Goal: Task Accomplishment & Management: Manage account settings

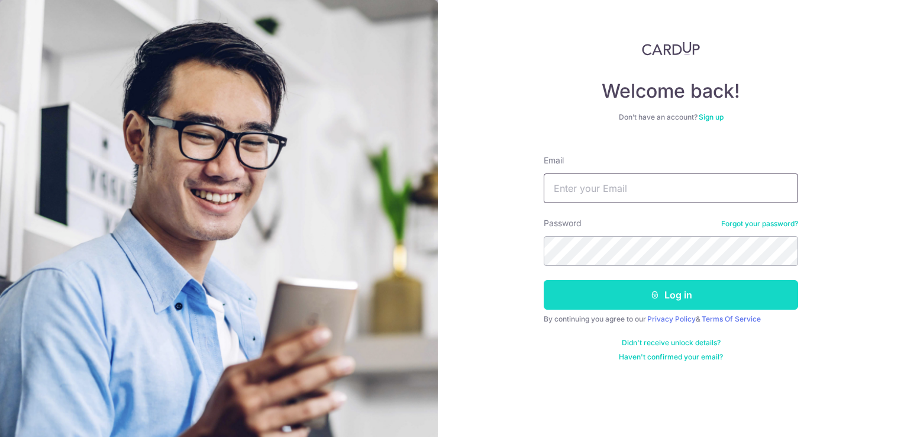
type input "[EMAIL_ADDRESS][DOMAIN_NAME]"
click at [671, 298] on button "Log in" at bounding box center [671, 295] width 254 height 30
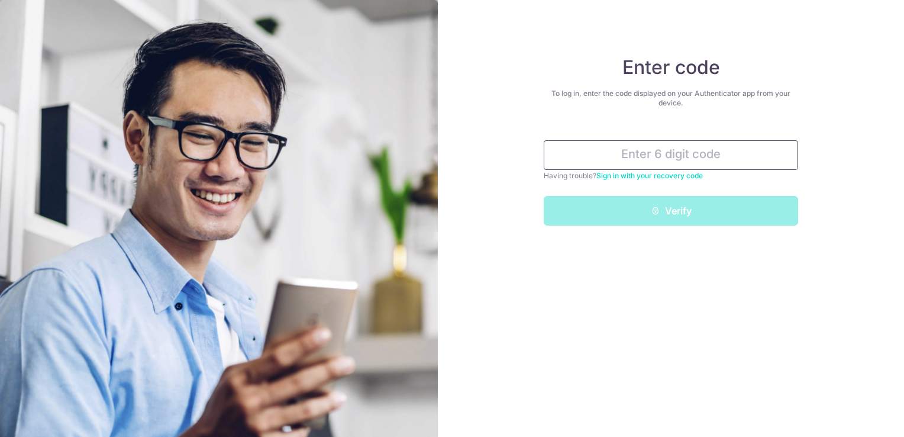
click at [671, 143] on input "text" at bounding box center [671, 155] width 254 height 30
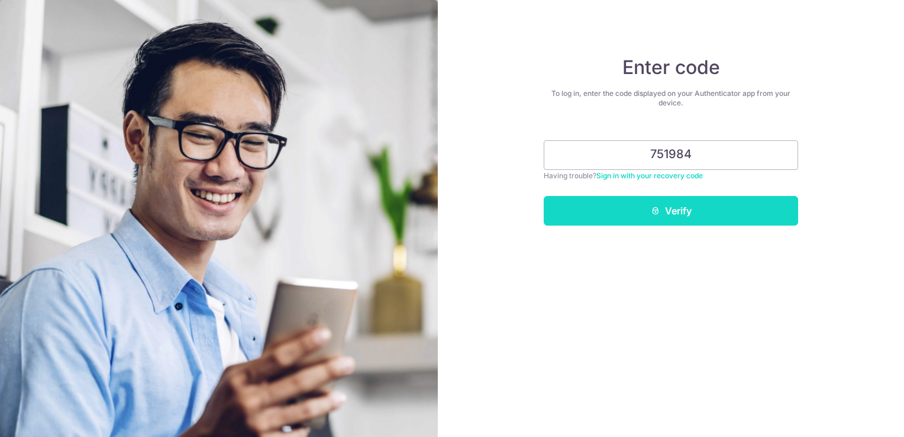
type input "751984"
click at [672, 215] on button "Verify" at bounding box center [671, 211] width 254 height 30
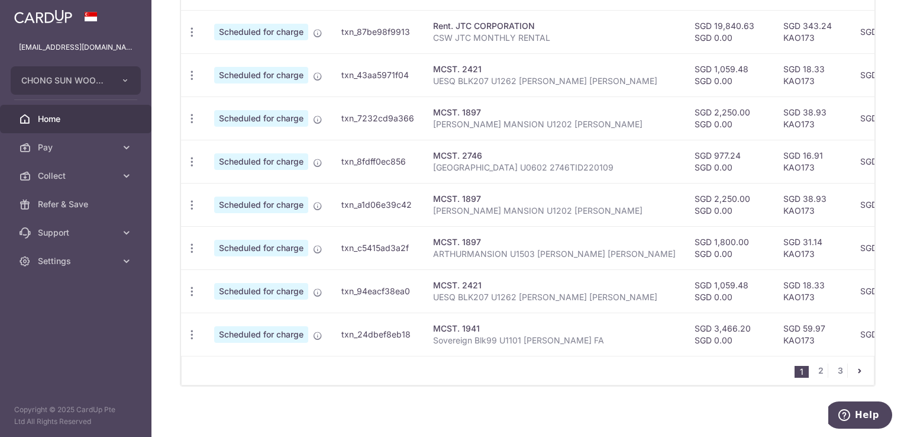
scroll to position [473, 0]
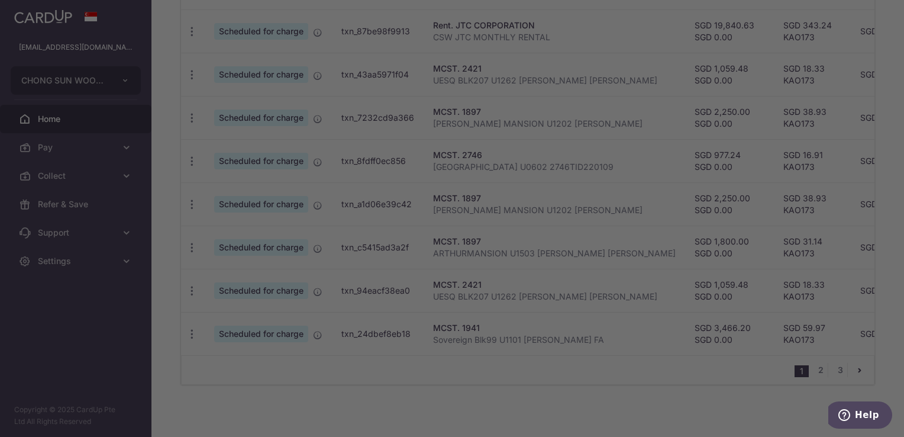
click at [691, 357] on div at bounding box center [456, 220] width 913 height 441
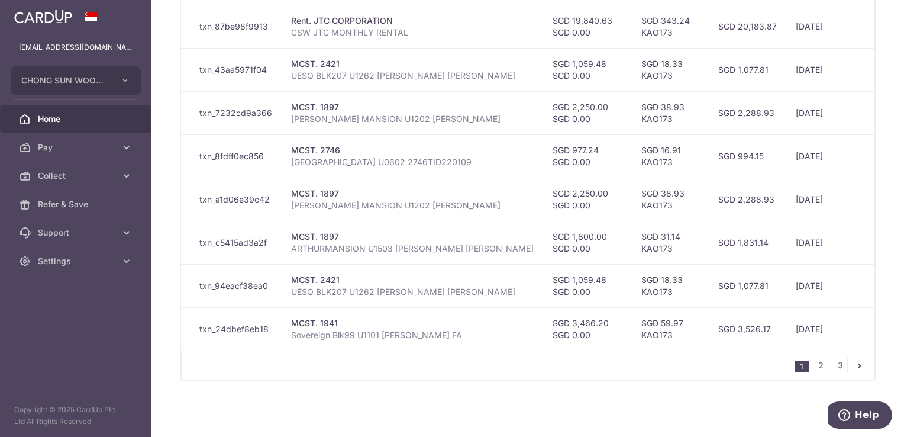
scroll to position [0, 227]
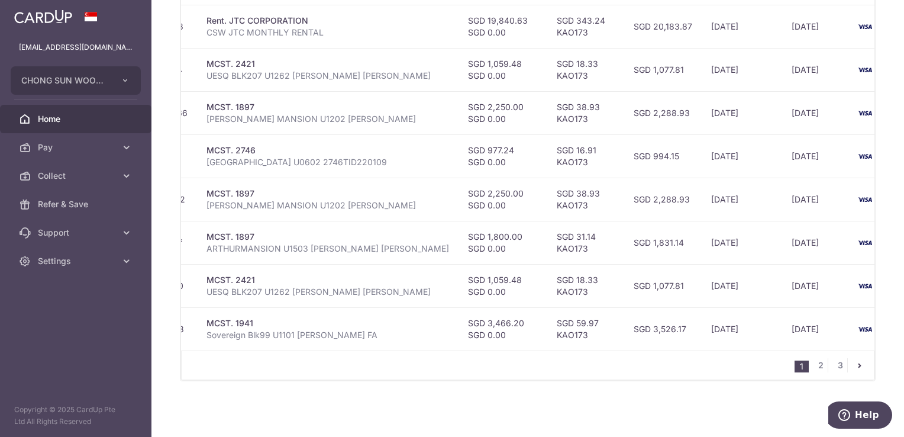
drag, startPoint x: 649, startPoint y: 341, endPoint x: 446, endPoint y: 213, distance: 239.7
click at [786, 330] on div "Status Payment ID Payment details Amount & GST CardUp fee Total amt. Charge dat…" at bounding box center [528, 134] width 694 height 492
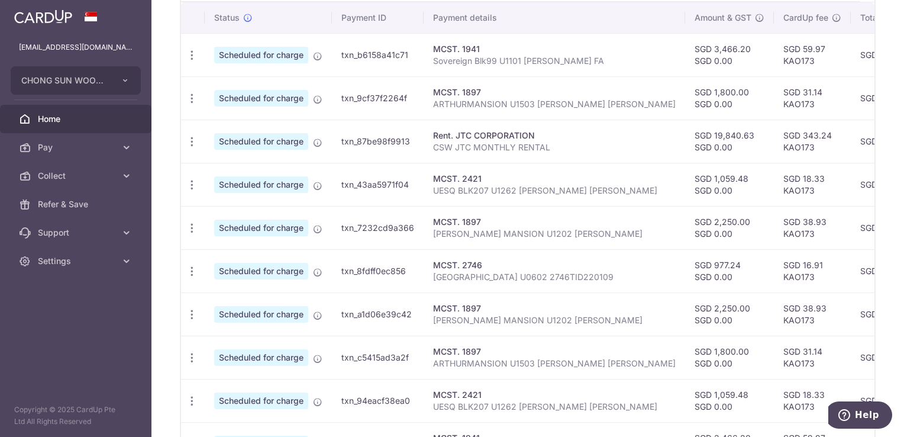
scroll to position [362, 0]
click at [189, 138] on icon "button" at bounding box center [192, 143] width 12 height 12
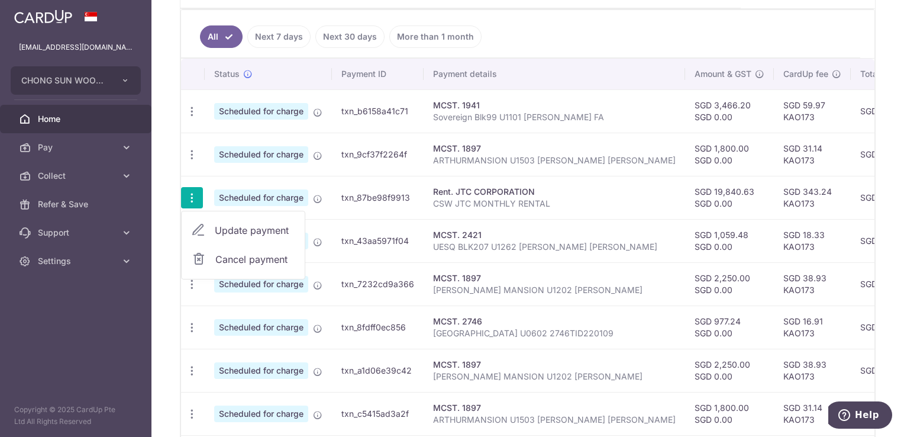
scroll to position [244, 0]
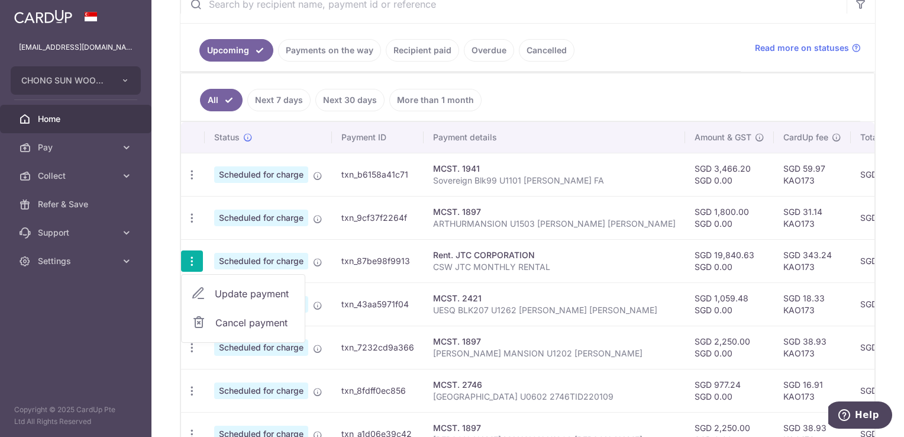
click at [210, 285] on link "Update payment" at bounding box center [243, 293] width 123 height 28
radio input "true"
type input "19,840.63"
type input "0.00"
type input "24/10/2025"
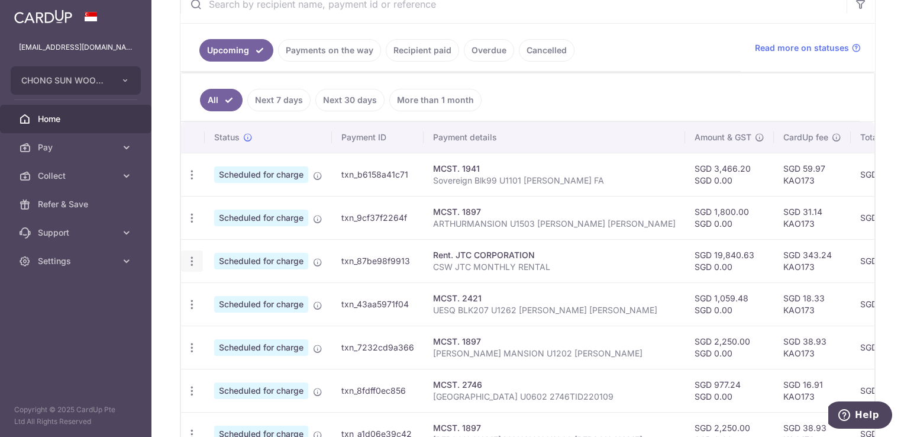
type input "CSW JTC MONTHLY RENTAL"
type input "CSW JTC RENTAL"
type input "KAO173"
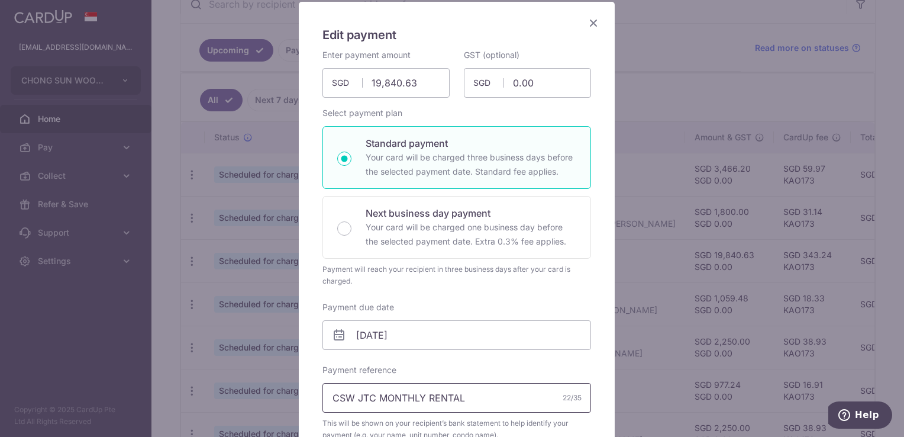
scroll to position [237, 0]
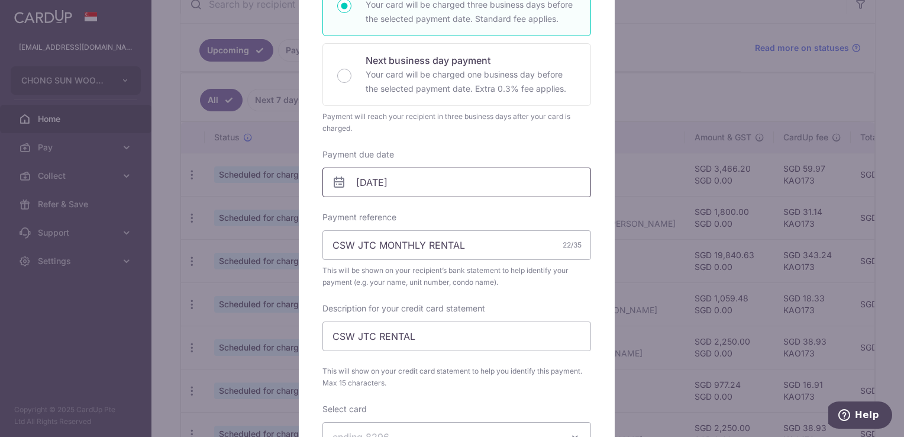
click at [436, 178] on input "24/10/2025" at bounding box center [457, 182] width 269 height 30
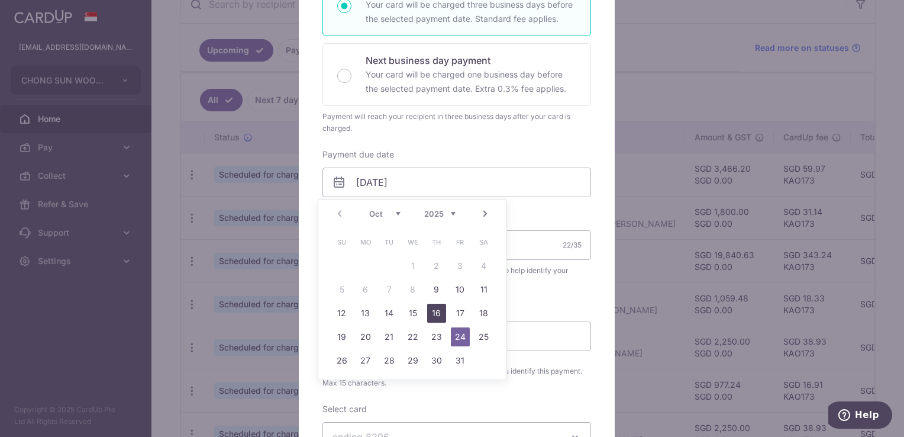
click at [434, 314] on link "16" at bounding box center [436, 313] width 19 height 19
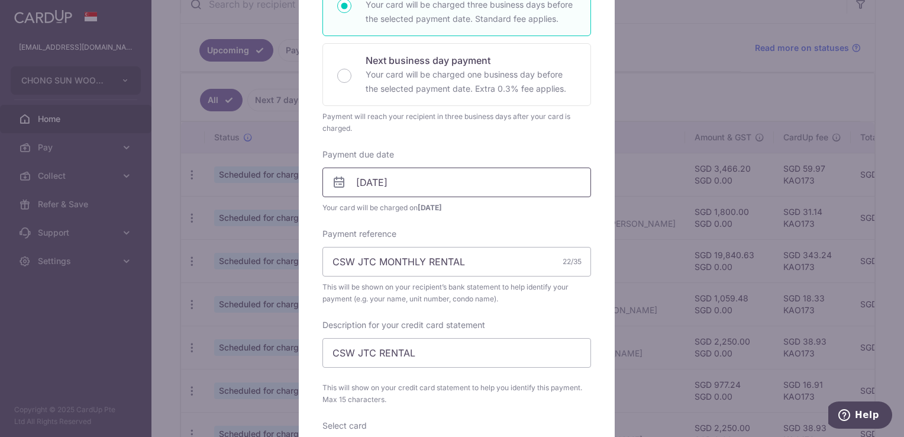
click at [451, 175] on input "16/10/2025" at bounding box center [457, 182] width 269 height 30
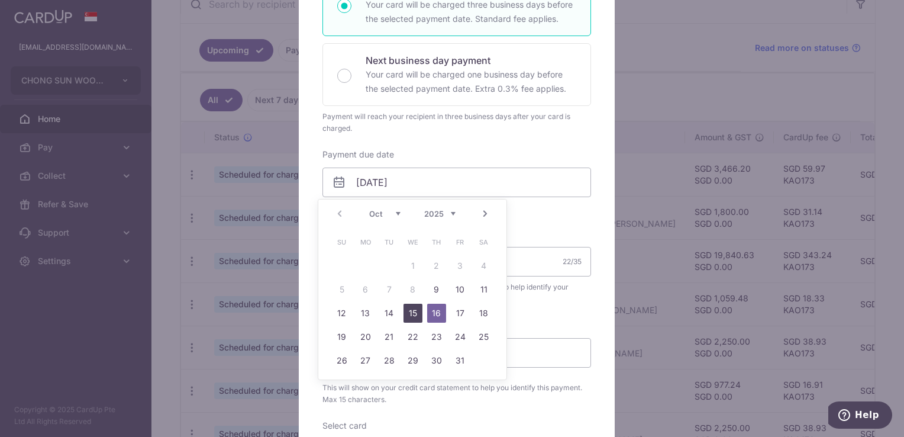
click at [405, 315] on link "15" at bounding box center [413, 313] width 19 height 19
type input "15/10/2025"
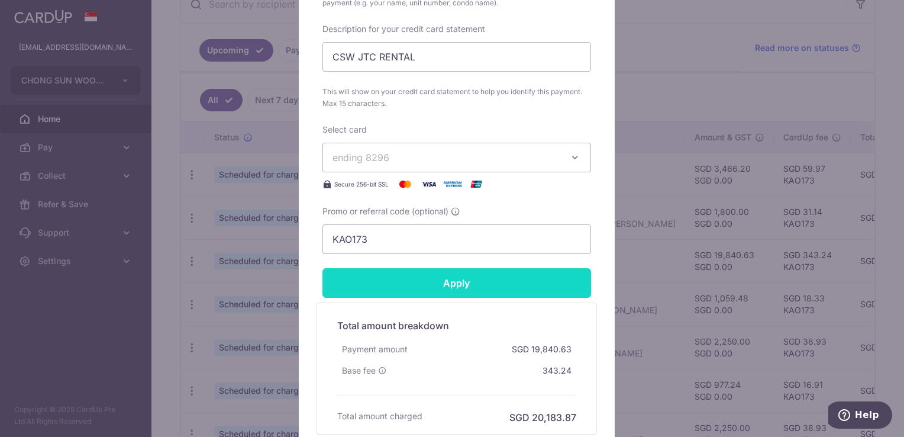
click at [459, 276] on input "Apply" at bounding box center [457, 283] width 269 height 30
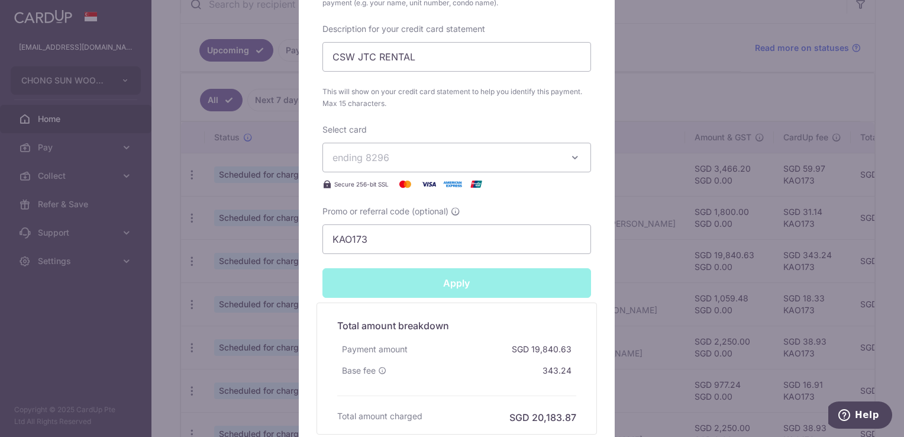
type input "Successfully Applied"
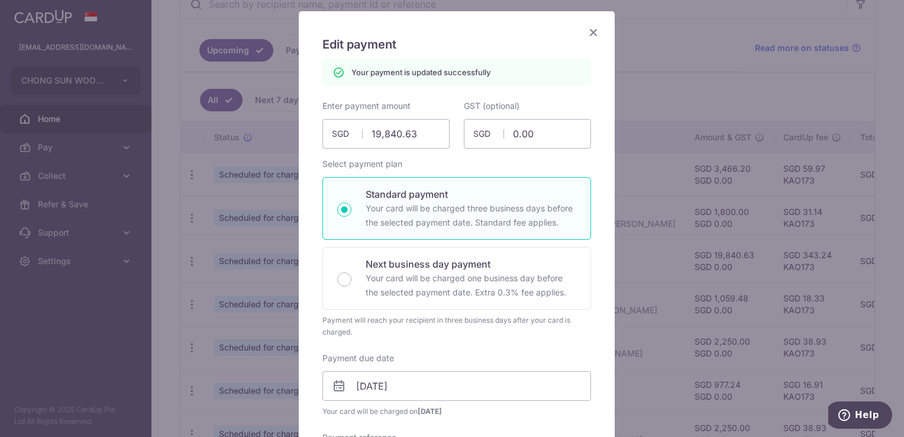
scroll to position [0, 0]
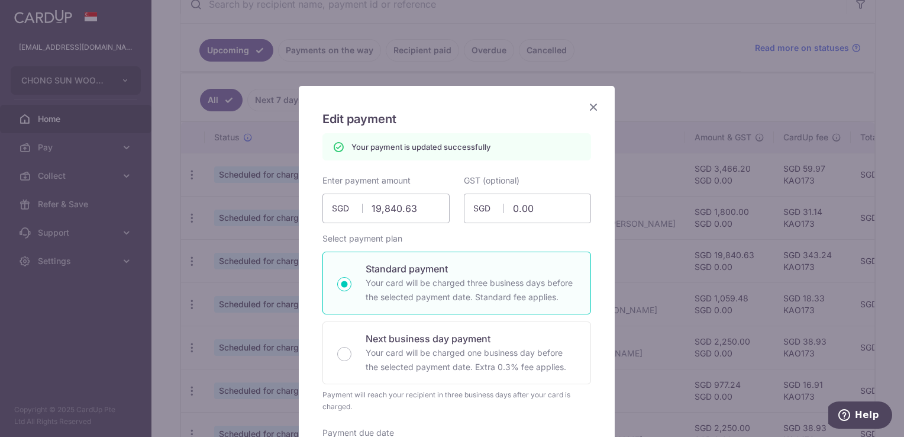
click at [588, 101] on icon "Close" at bounding box center [594, 106] width 14 height 15
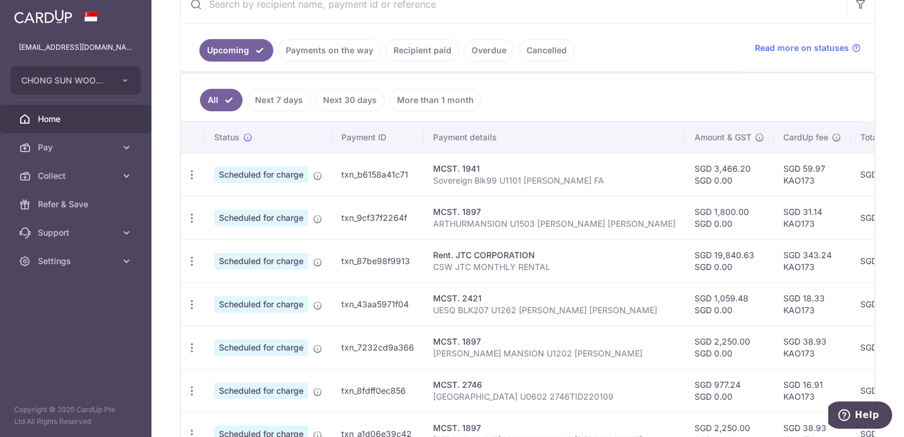
scroll to position [430, 0]
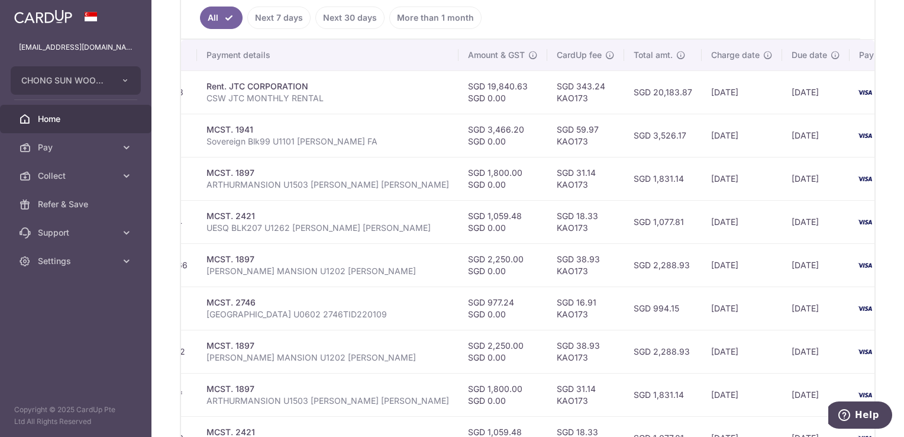
scroll to position [362, 0]
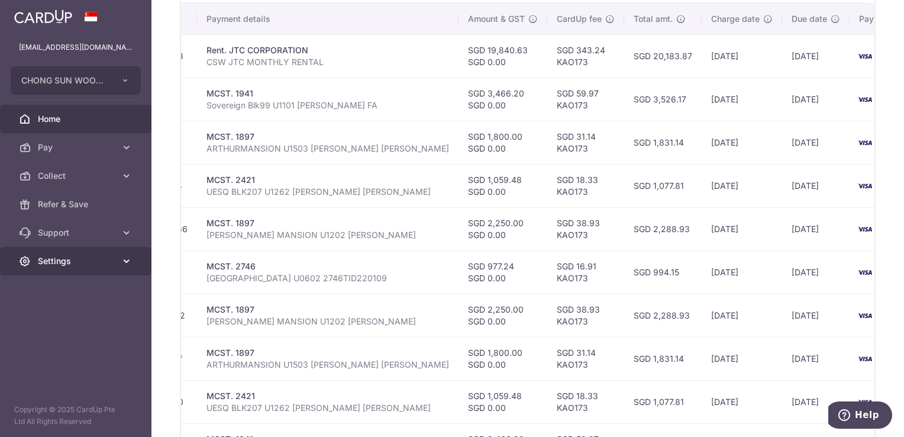
click at [72, 256] on span "Settings" at bounding box center [77, 261] width 78 height 12
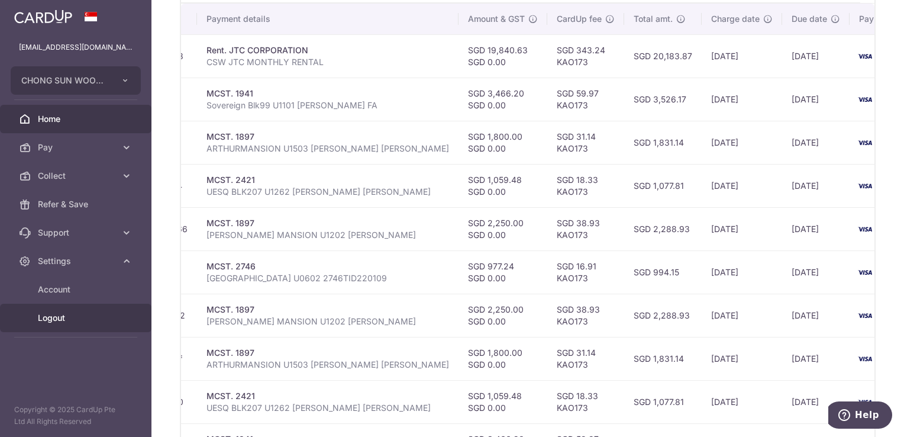
click at [54, 327] on link "Logout" at bounding box center [76, 318] width 152 height 28
